Goal: Information Seeking & Learning: Learn about a topic

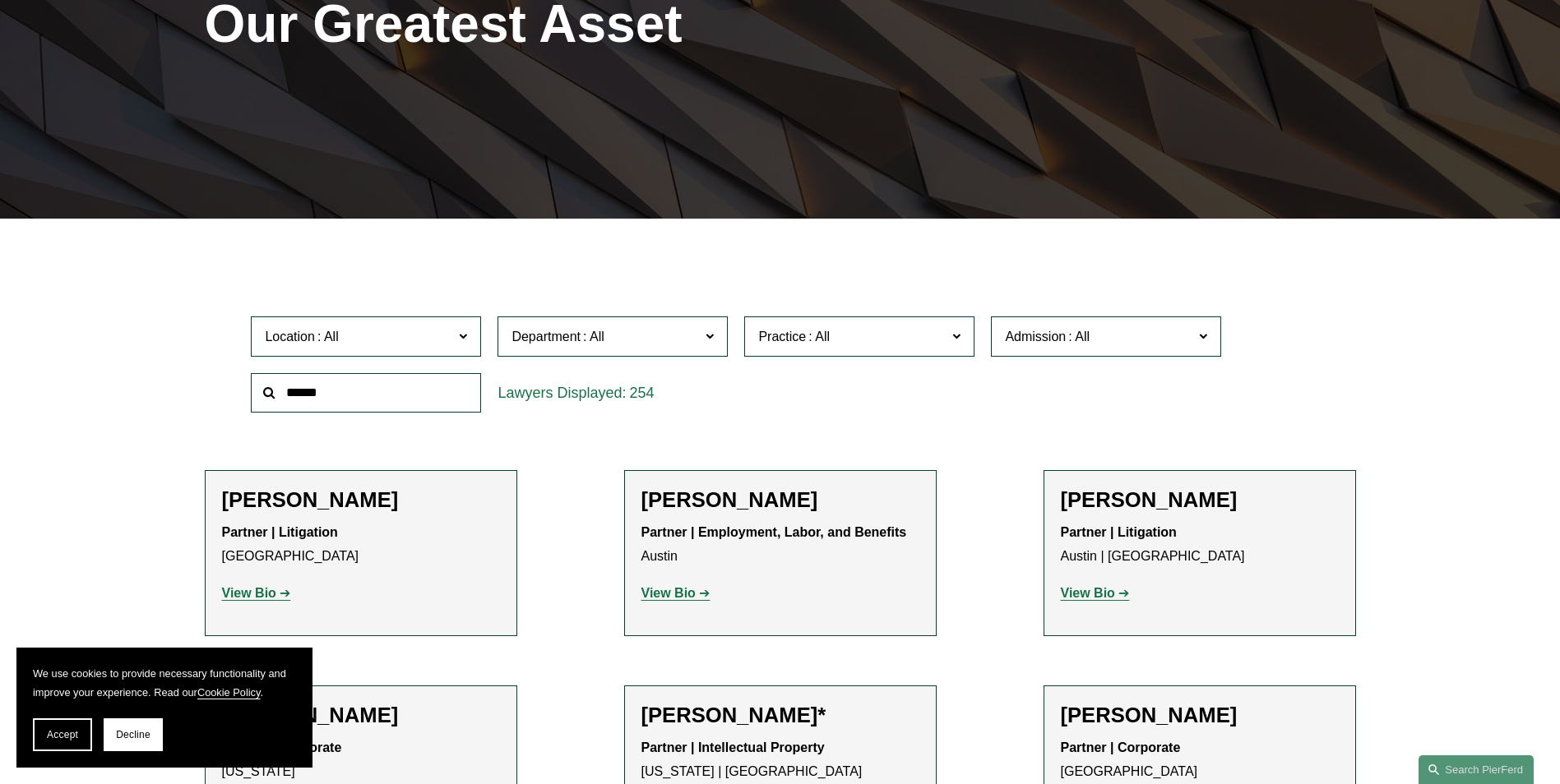
scroll to position [247, 0]
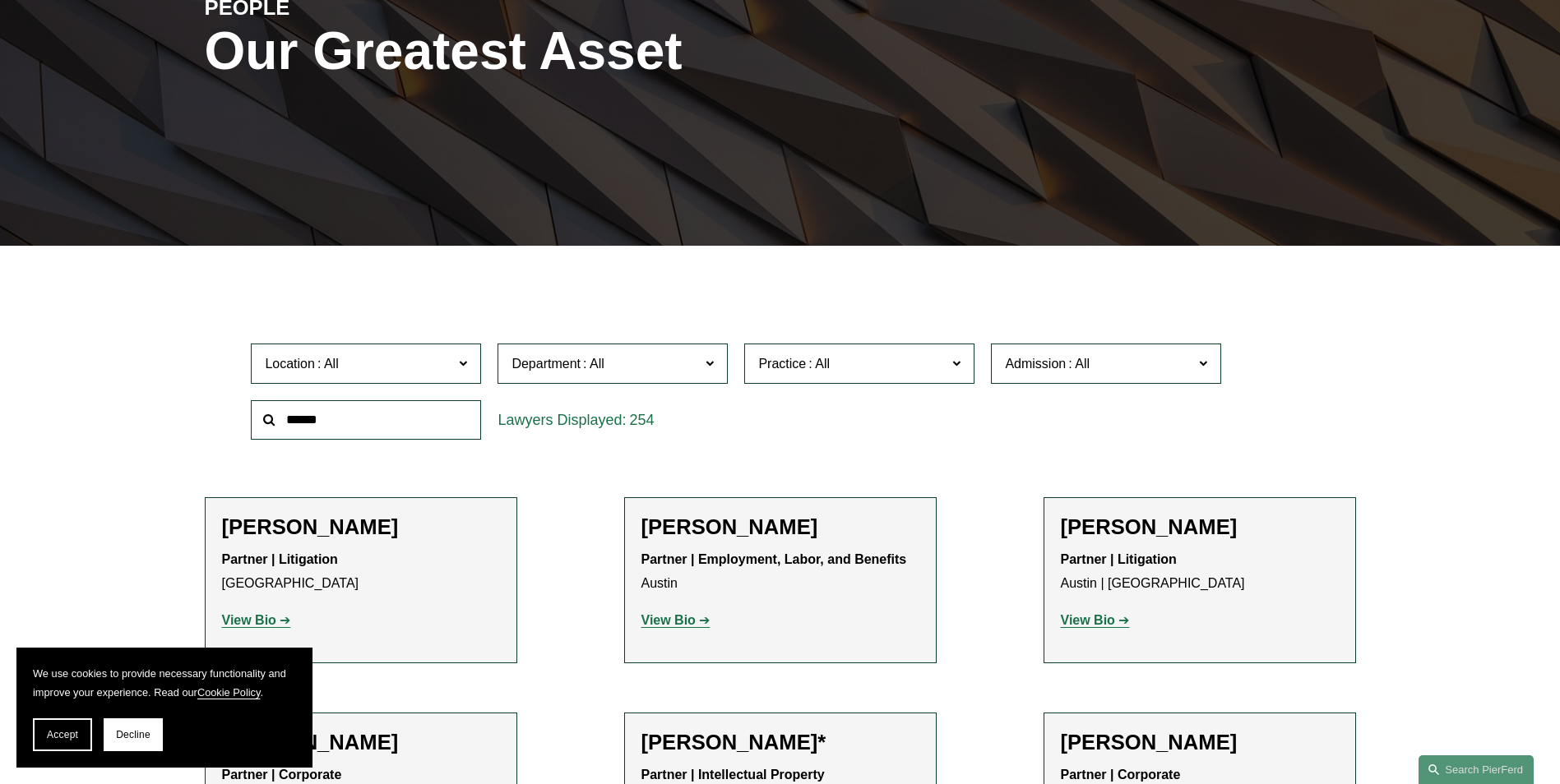
click at [485, 357] on div "Location All [GEOGRAPHIC_DATA] [GEOGRAPHIC_DATA] [GEOGRAPHIC_DATA] [GEOGRAPHIC_…" at bounding box center [366, 363] width 247 height 56
click at [457, 363] on label "Location" at bounding box center [366, 363] width 230 height 40
click at [0, 0] on link "[GEOGRAPHIC_DATA]" at bounding box center [0, 0] width 0 height 0
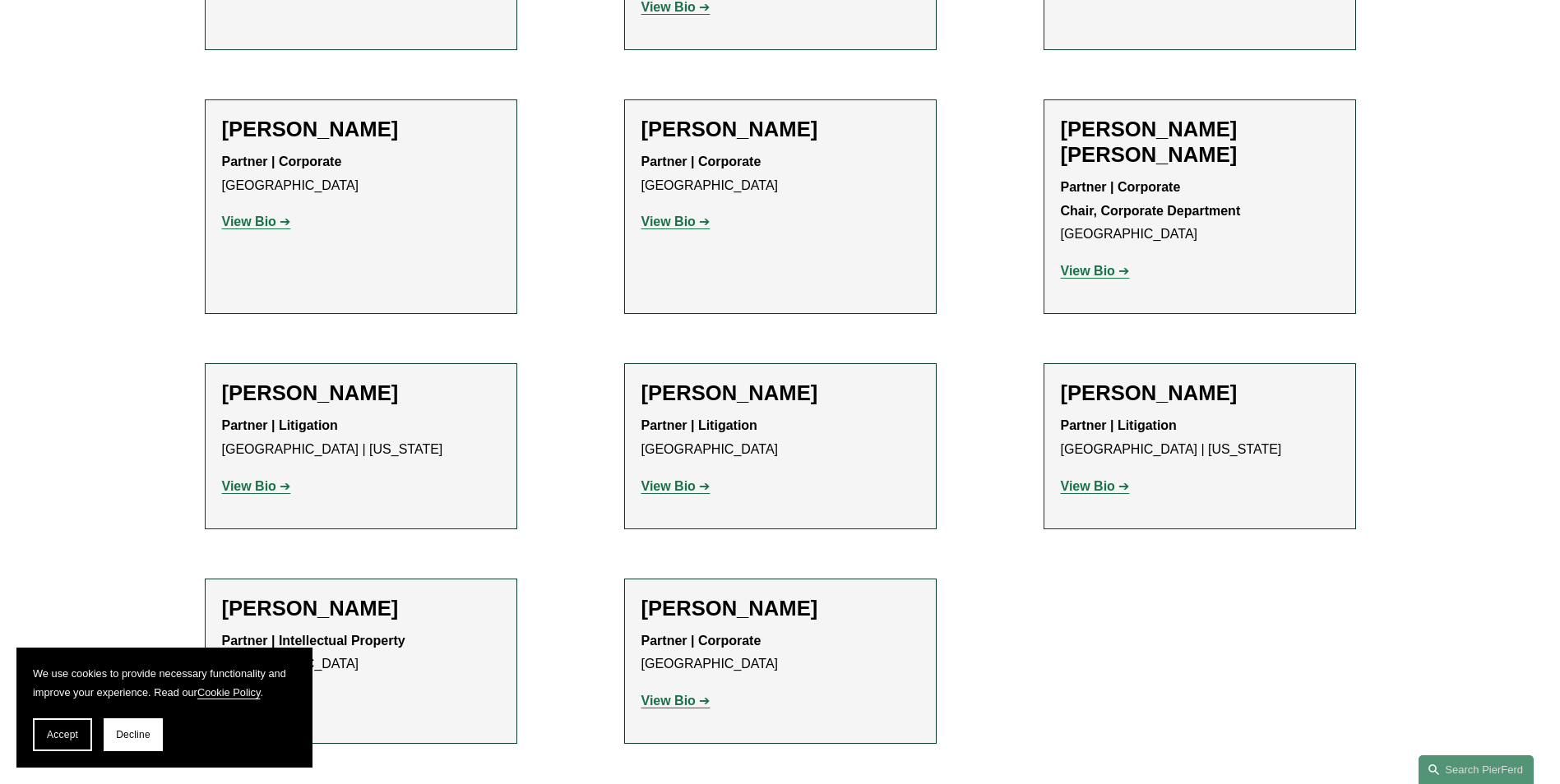
scroll to position [986, 0]
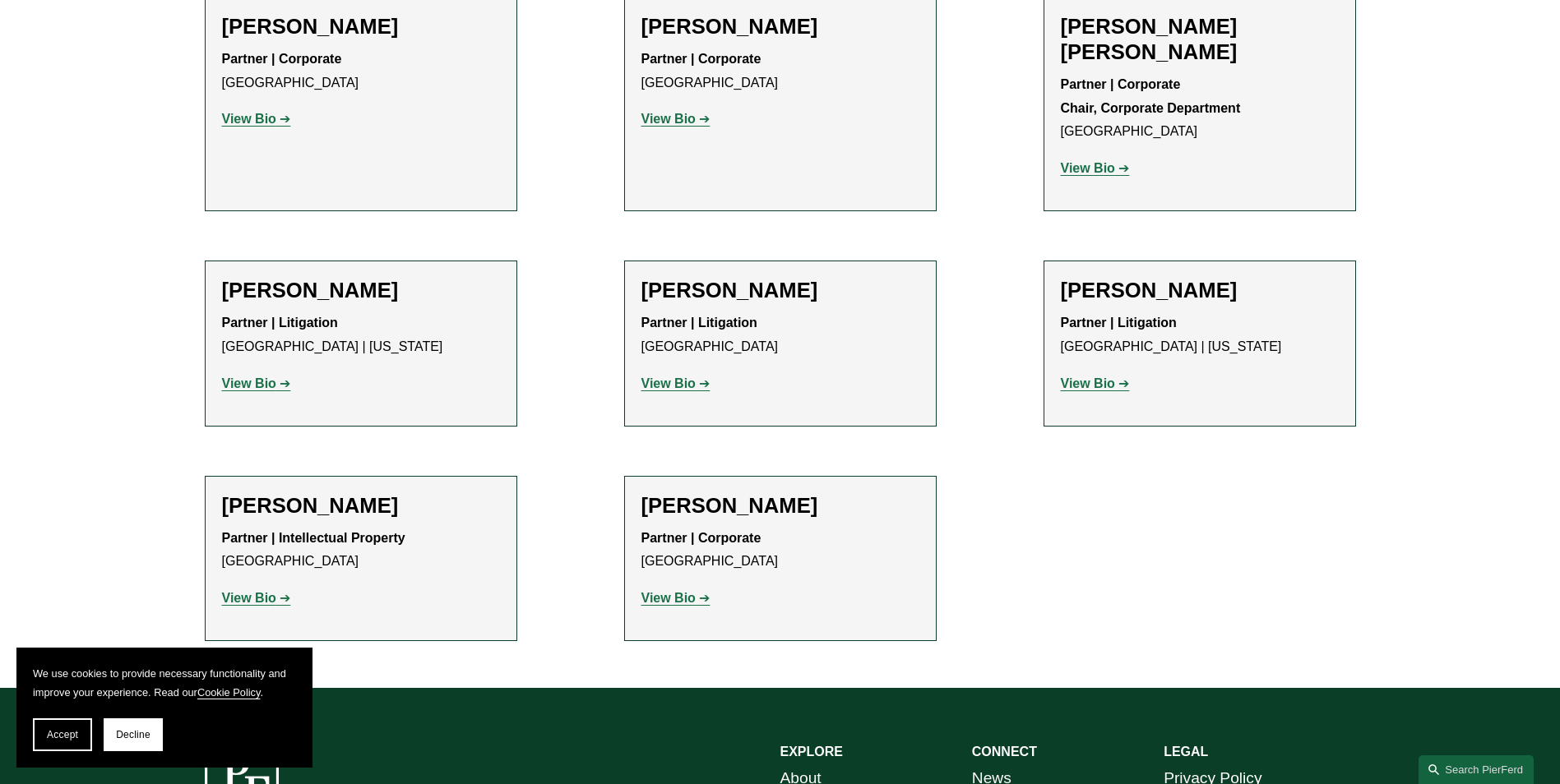
click at [675, 590] on strong "View Bio" at bounding box center [668, 597] width 54 height 14
click at [266, 590] on strong "View Bio" at bounding box center [249, 597] width 54 height 14
click at [272, 376] on strong "View Bio" at bounding box center [249, 383] width 54 height 14
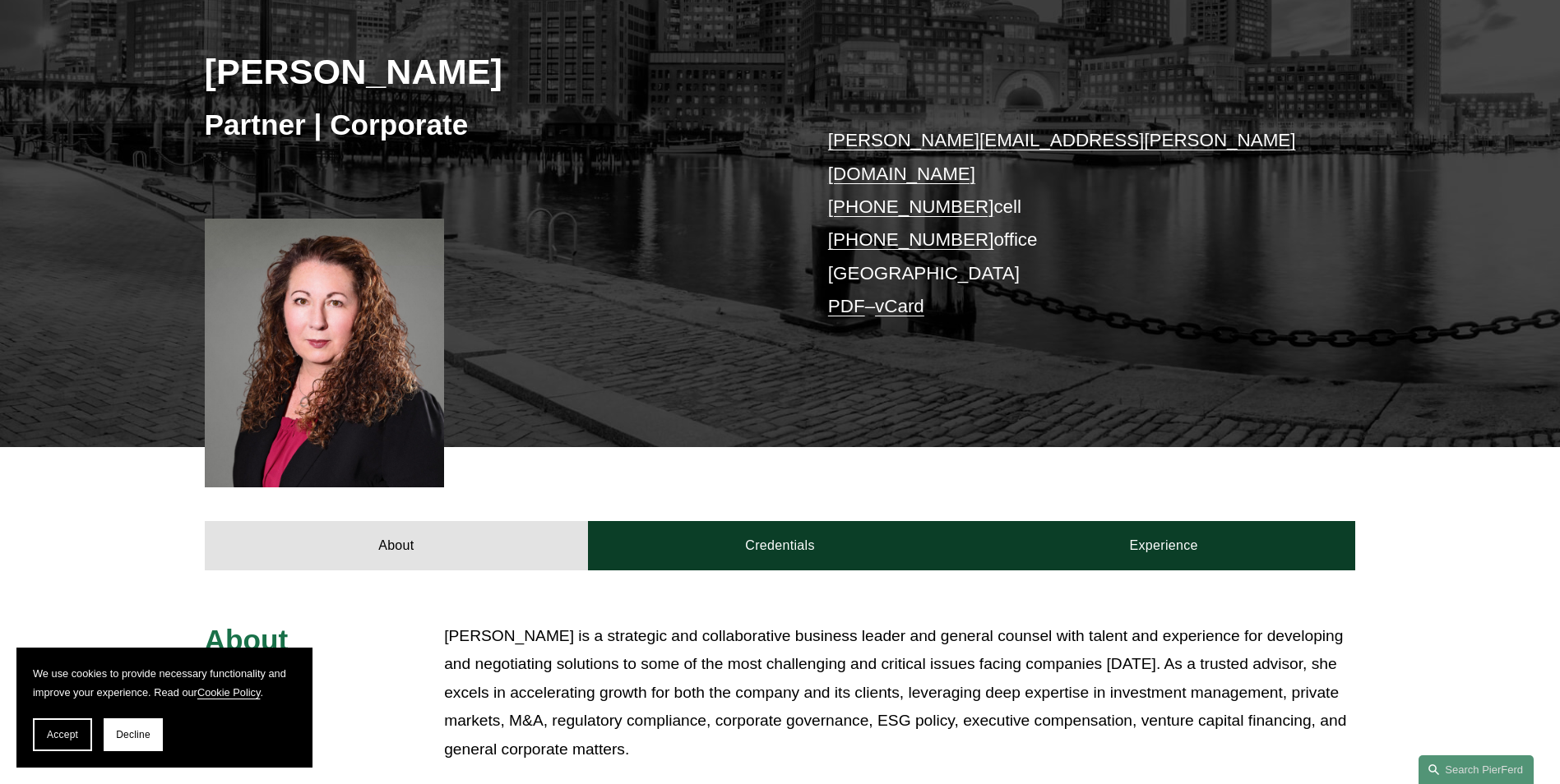
scroll to position [247, 0]
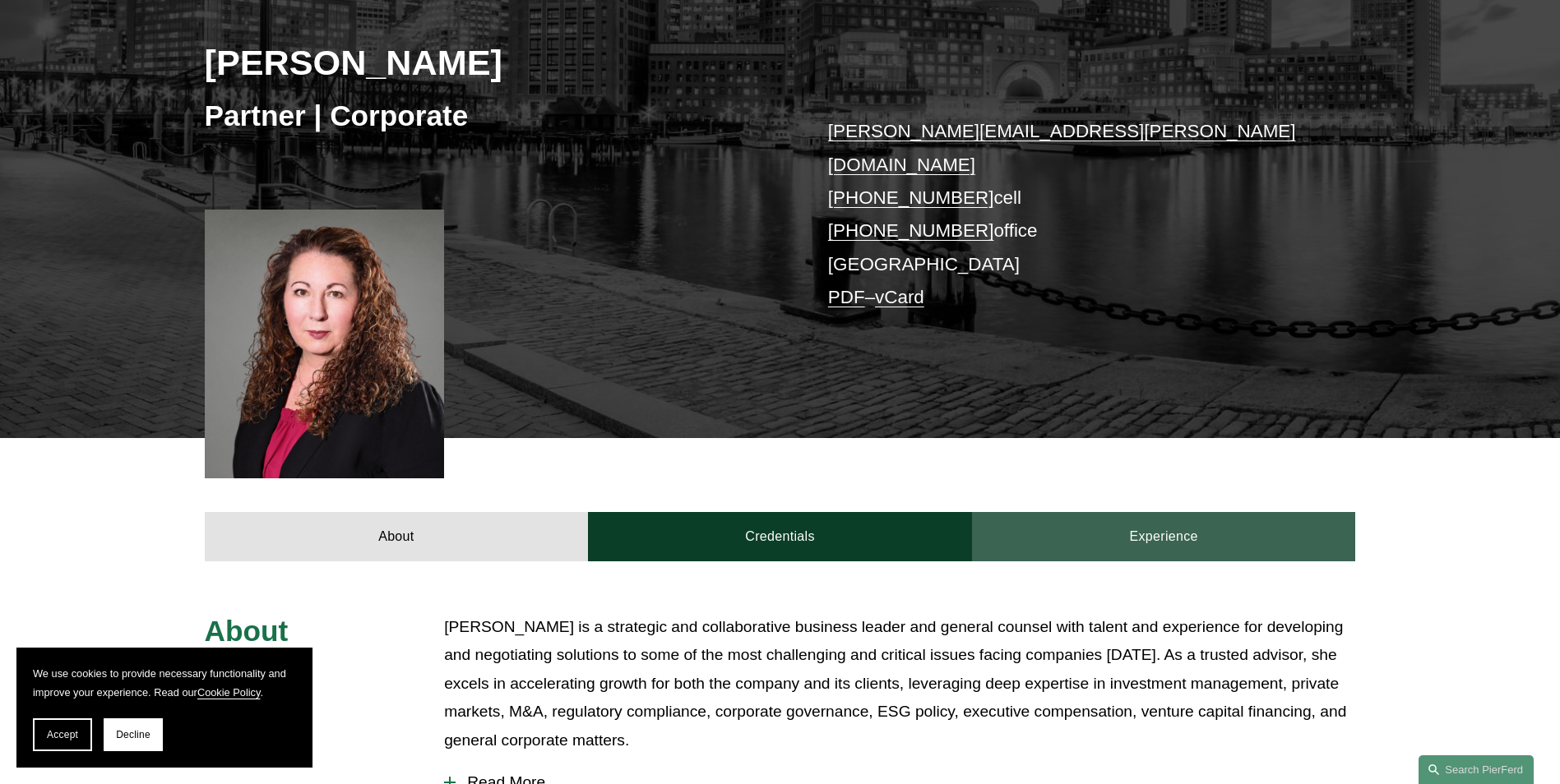
click at [1127, 511] on link "Experience" at bounding box center [1164, 536] width 384 height 49
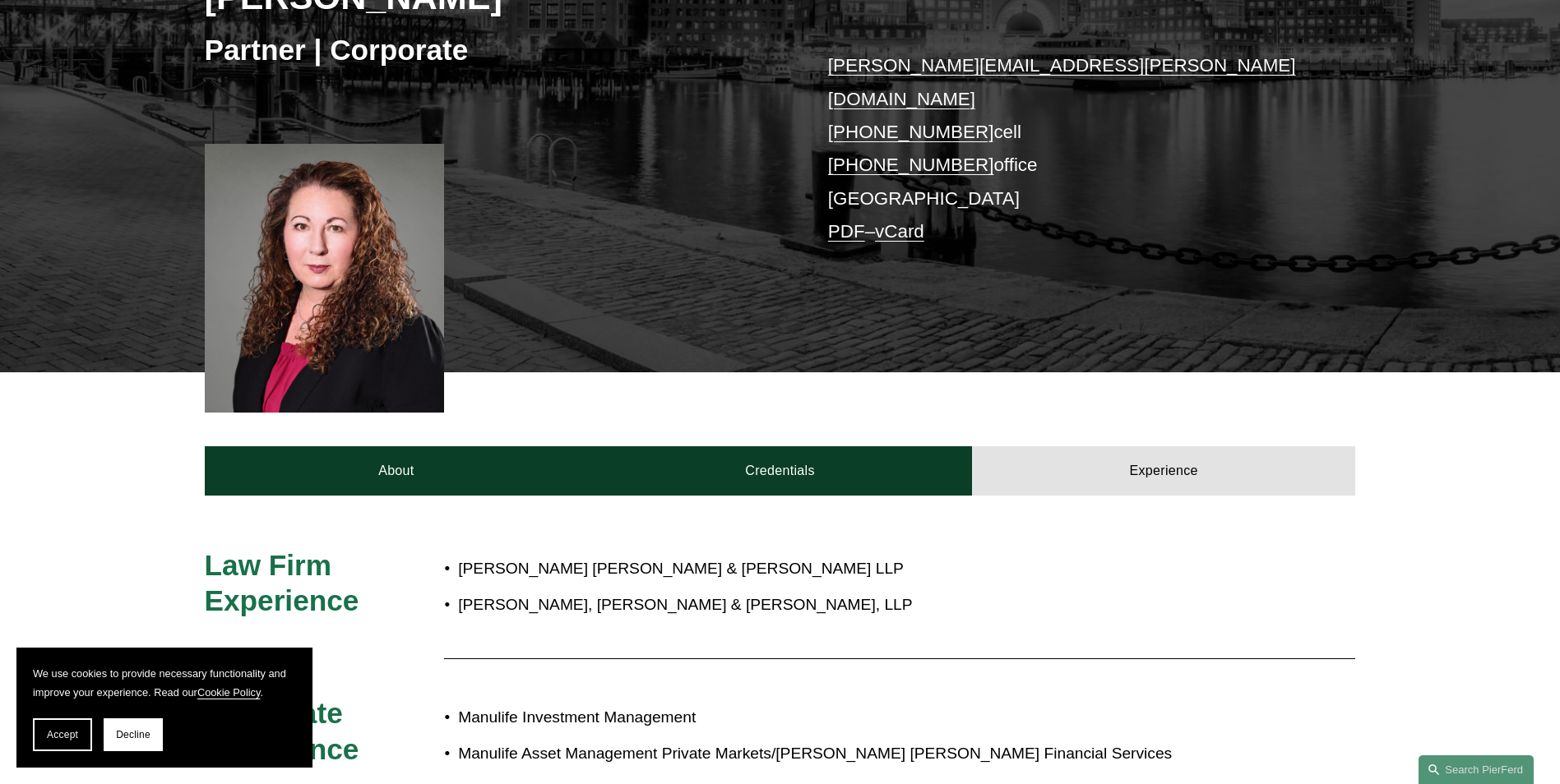
scroll to position [411, 0]
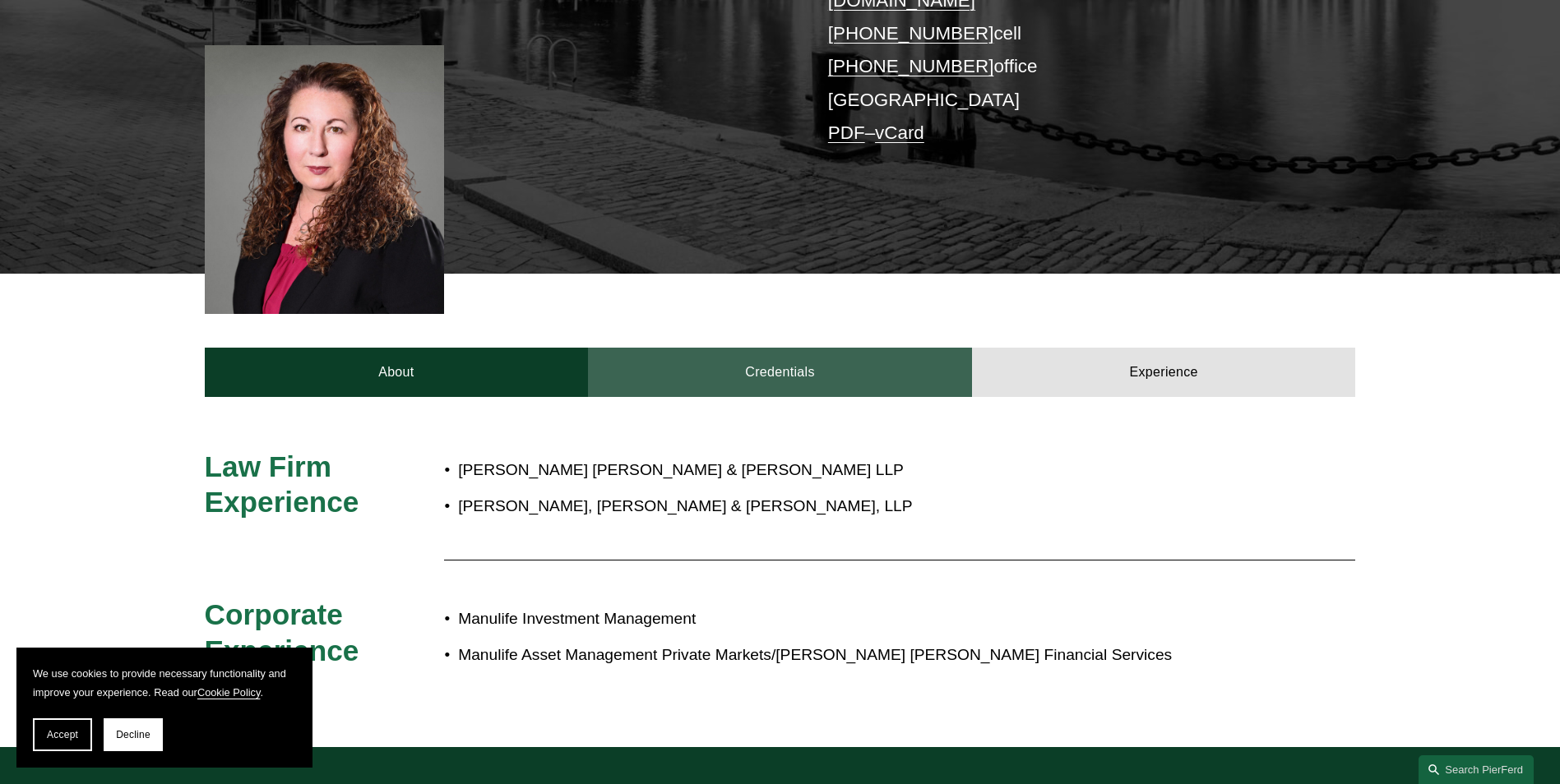
click at [851, 358] on link "Credentials" at bounding box center [780, 372] width 384 height 49
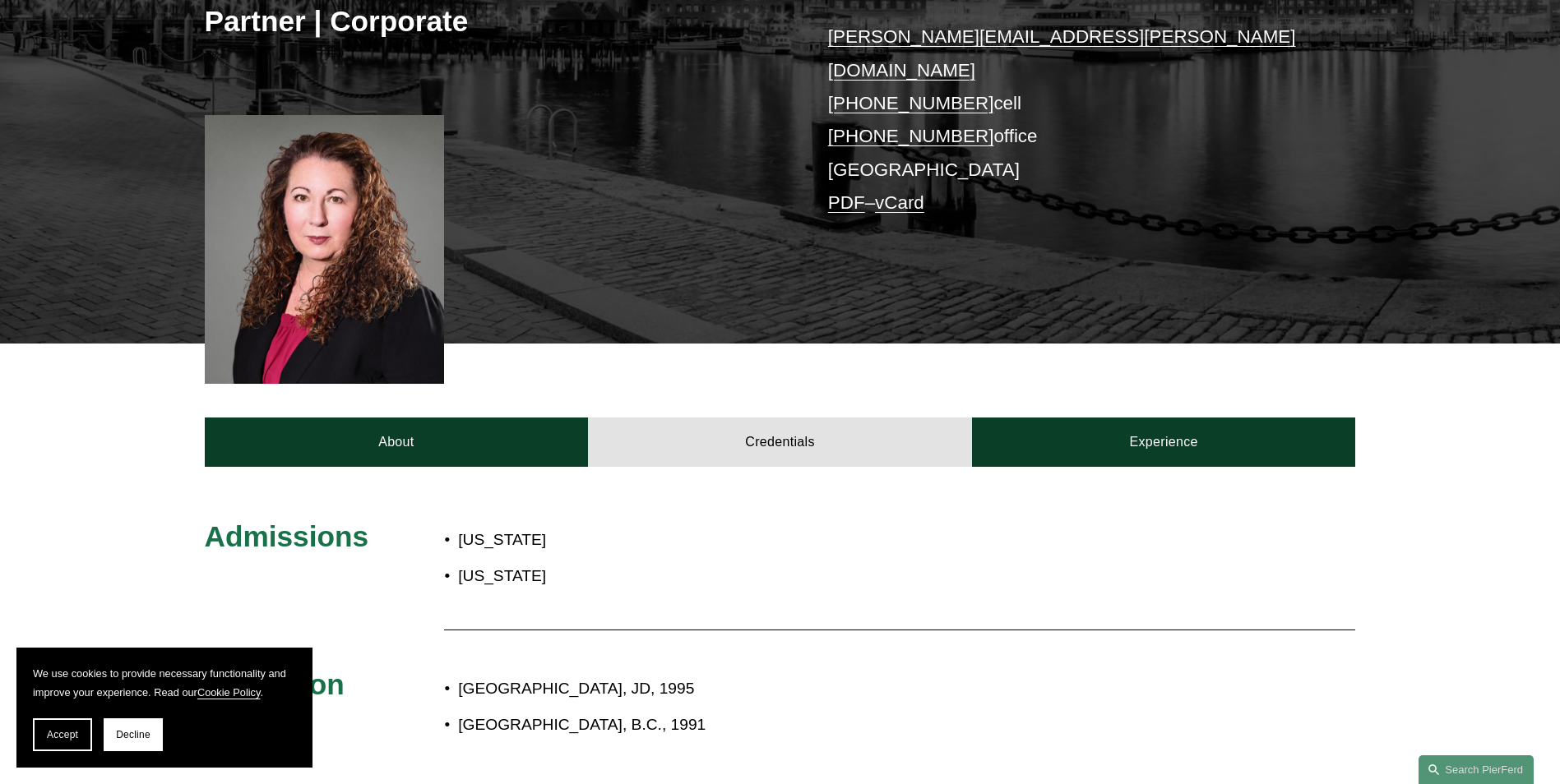
scroll to position [82, 0]
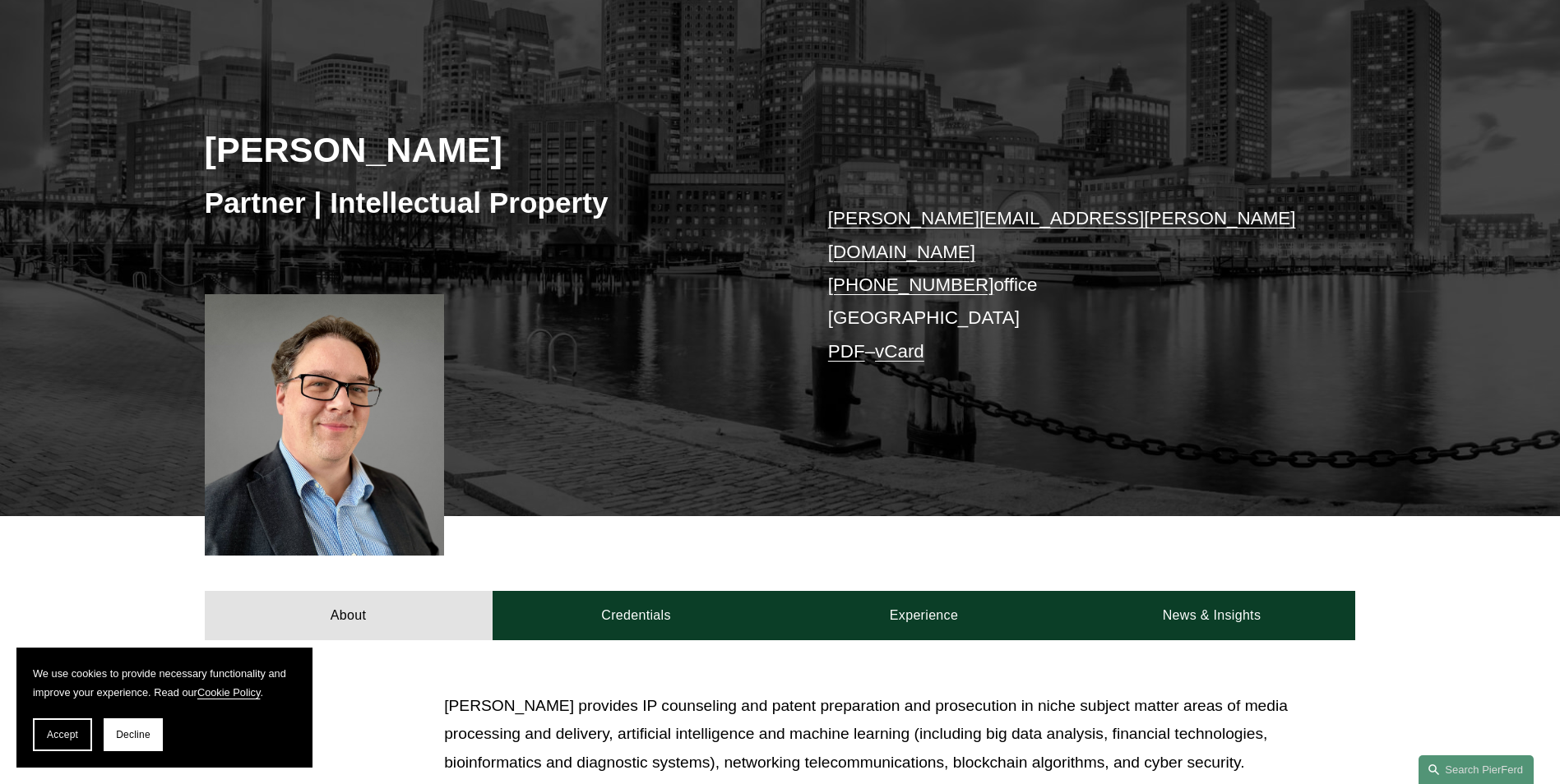
scroll to position [164, 0]
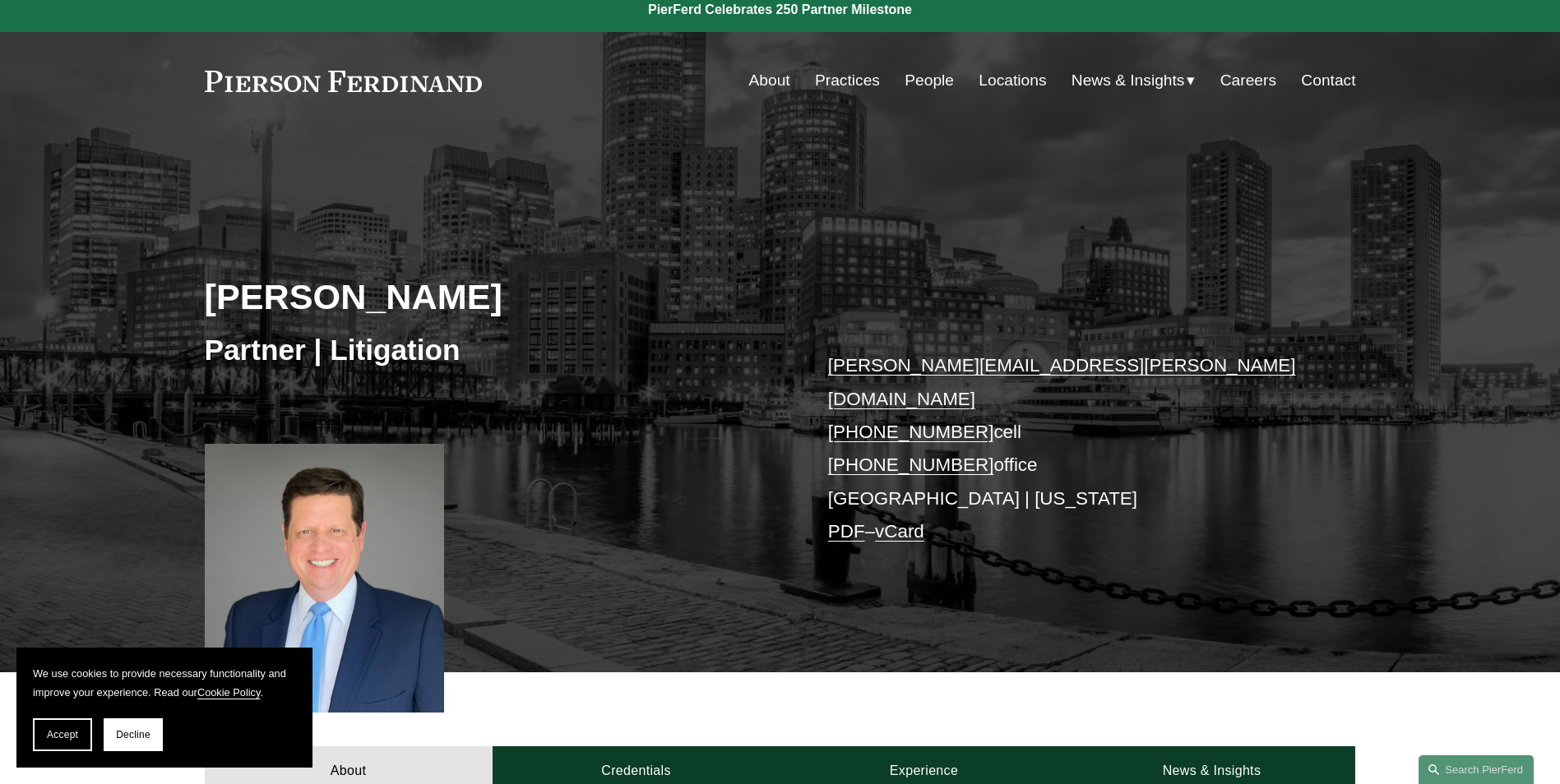
scroll to position [247, 0]
